Goal: Task Accomplishment & Management: Manage account settings

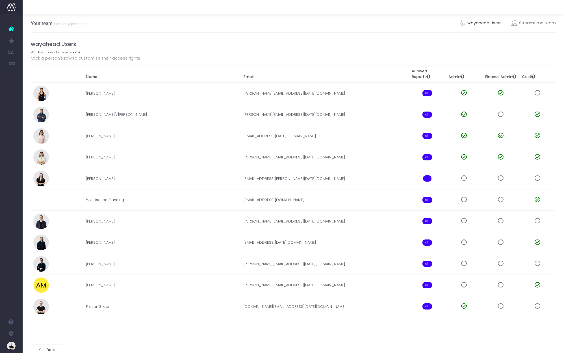
click at [556, 23] on div "Your team Settings & privileges wayahead Users Streamtime team wayahead Users W…" at bounding box center [293, 186] width 541 height 345
click at [536, 25] on link "Streamtime team" at bounding box center [533, 23] width 45 height 13
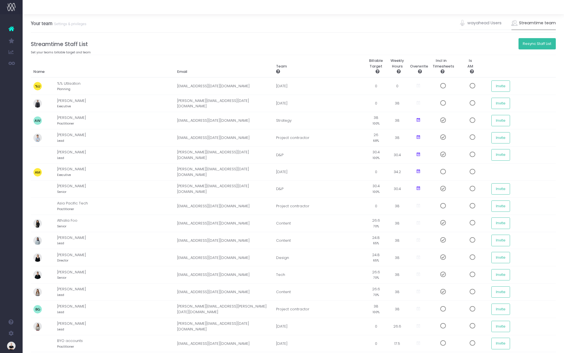
click at [525, 45] on button "Resync Staff List" at bounding box center [537, 43] width 38 height 11
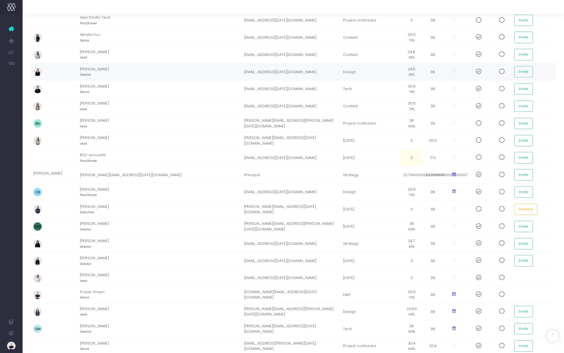
scroll to position [215, 0]
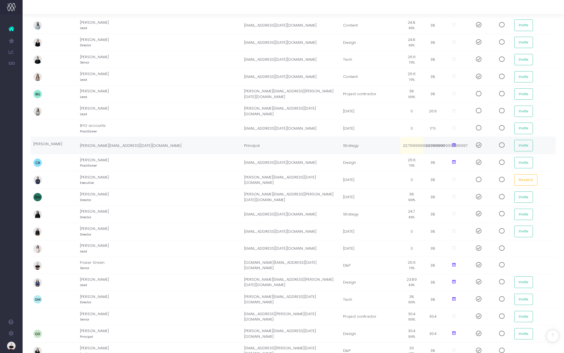
click at [451, 145] on icon at bounding box center [453, 145] width 5 height 5
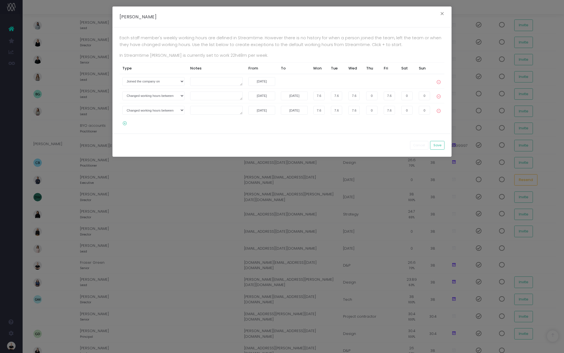
click at [124, 123] on icon at bounding box center [123, 123] width 8 height 5
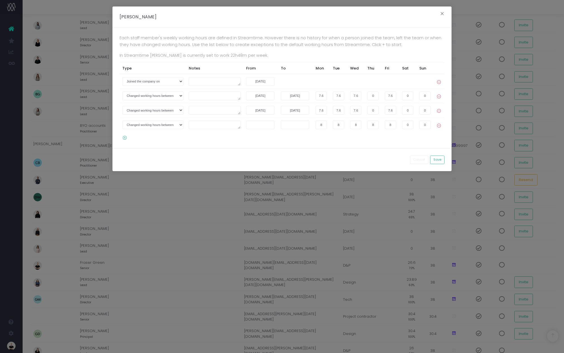
click at [439, 125] on icon at bounding box center [438, 125] width 5 height 8
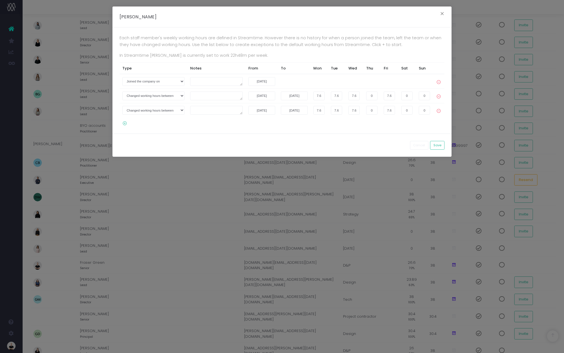
click at [439, 9] on div "[PERSON_NAME] ×" at bounding box center [281, 16] width 339 height 21
click at [443, 15] on button "×" at bounding box center [442, 14] width 12 height 9
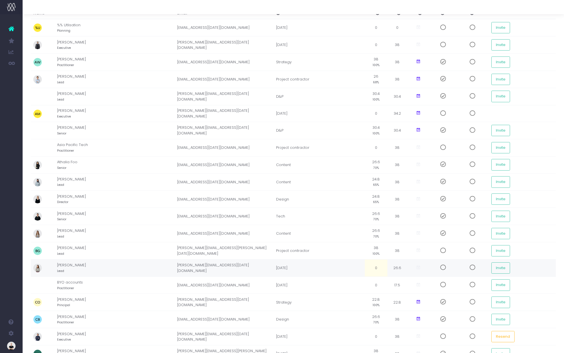
scroll to position [101, 0]
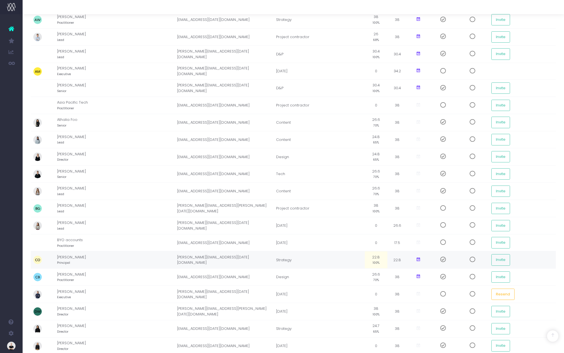
click at [418, 260] on icon at bounding box center [418, 259] width 5 height 5
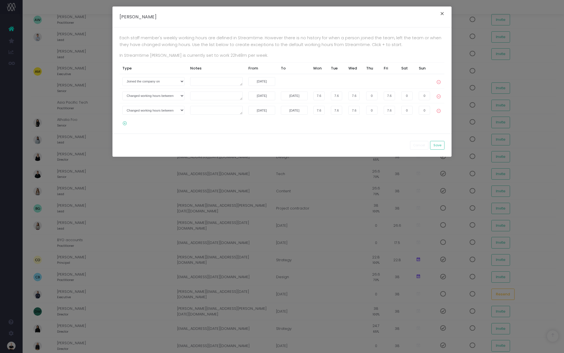
click at [442, 12] on button "×" at bounding box center [442, 14] width 12 height 9
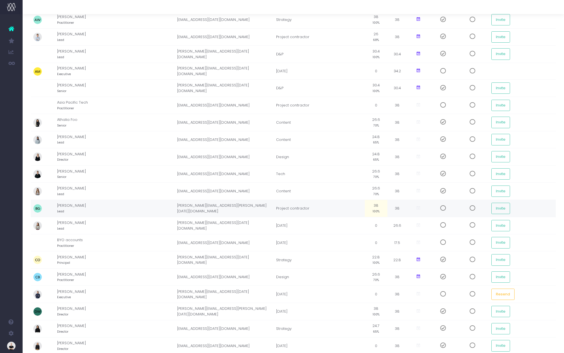
scroll to position [0, 0]
